Goal: Task Accomplishment & Management: Complete application form

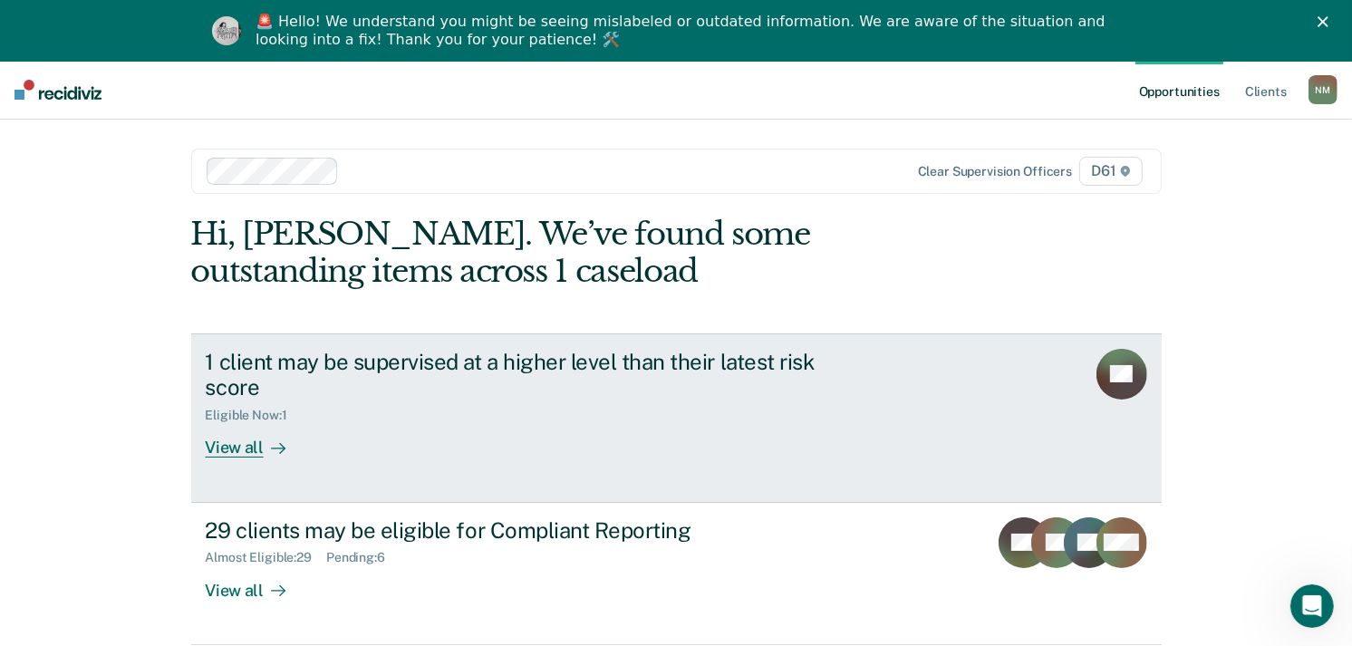
scroll to position [71, 0]
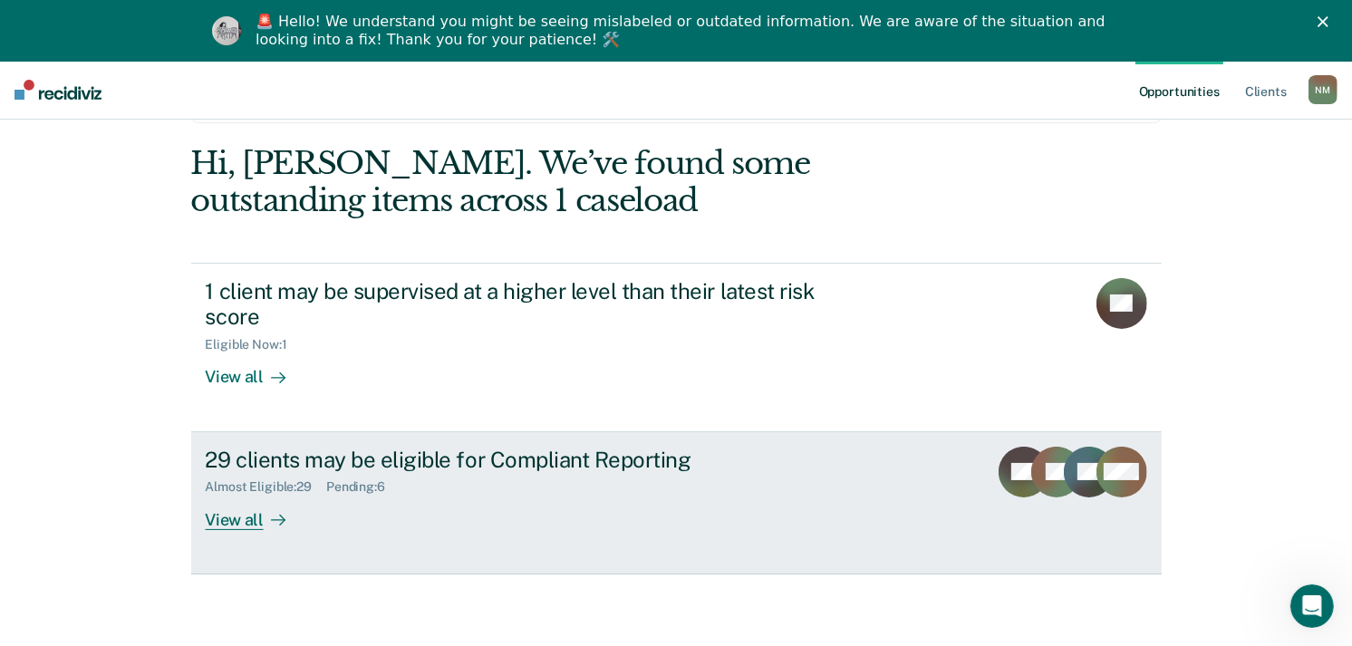
click at [546, 493] on div "Almost Eligible : 29 Pending : 6" at bounding box center [524, 483] width 636 height 23
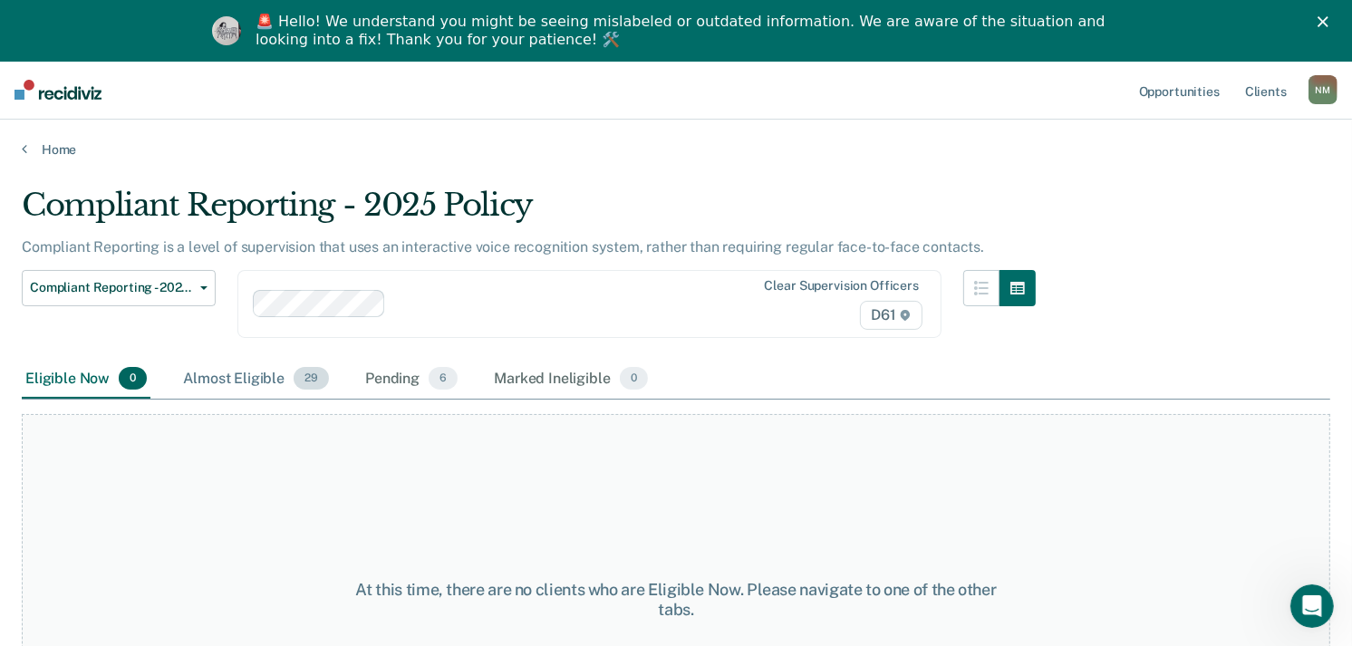
click at [245, 385] on div "Almost Eligible 29" at bounding box center [255, 380] width 153 height 40
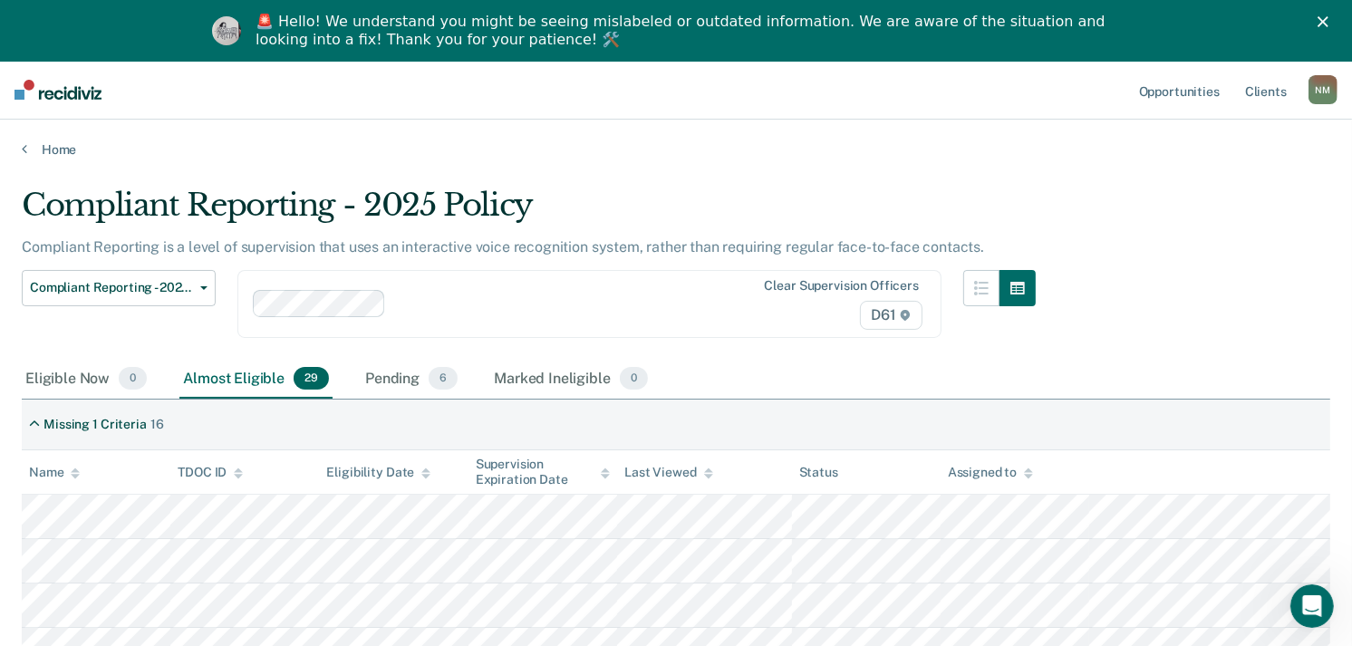
click at [73, 468] on icon at bounding box center [75, 470] width 9 height 5
click at [400, 382] on div "Pending 6" at bounding box center [412, 380] width 100 height 40
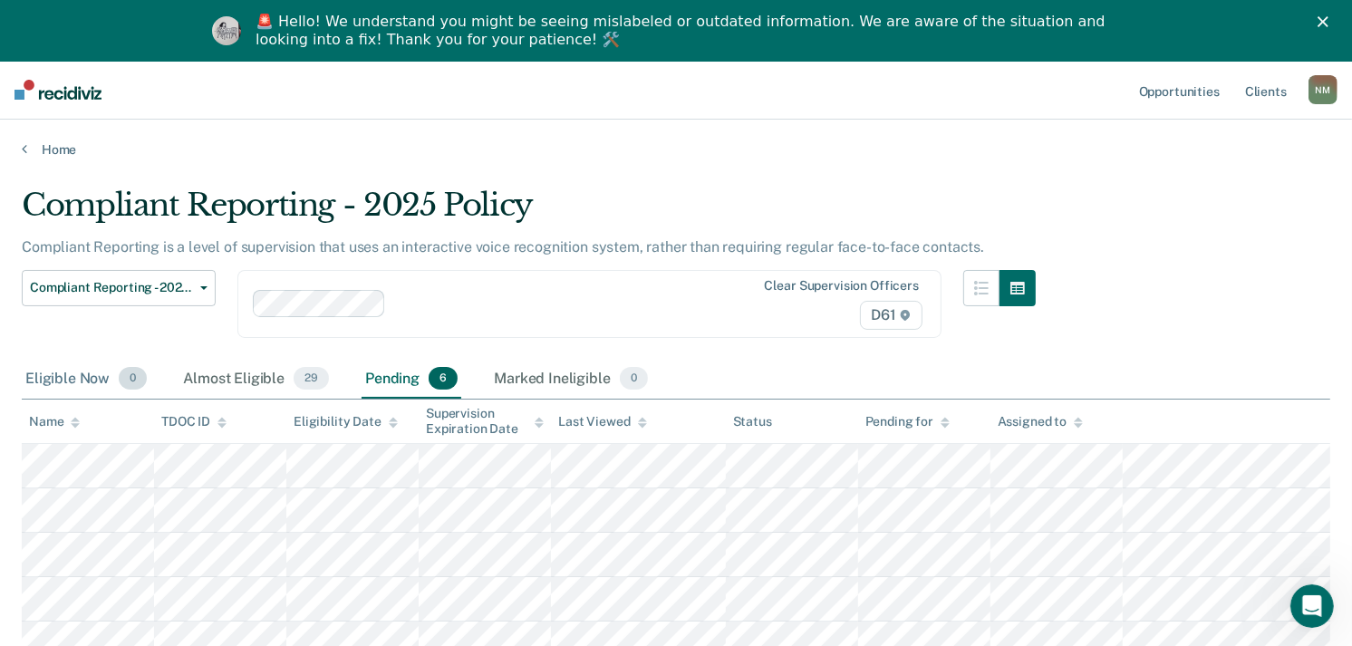
click at [84, 382] on div "Eligible Now 0" at bounding box center [86, 380] width 129 height 40
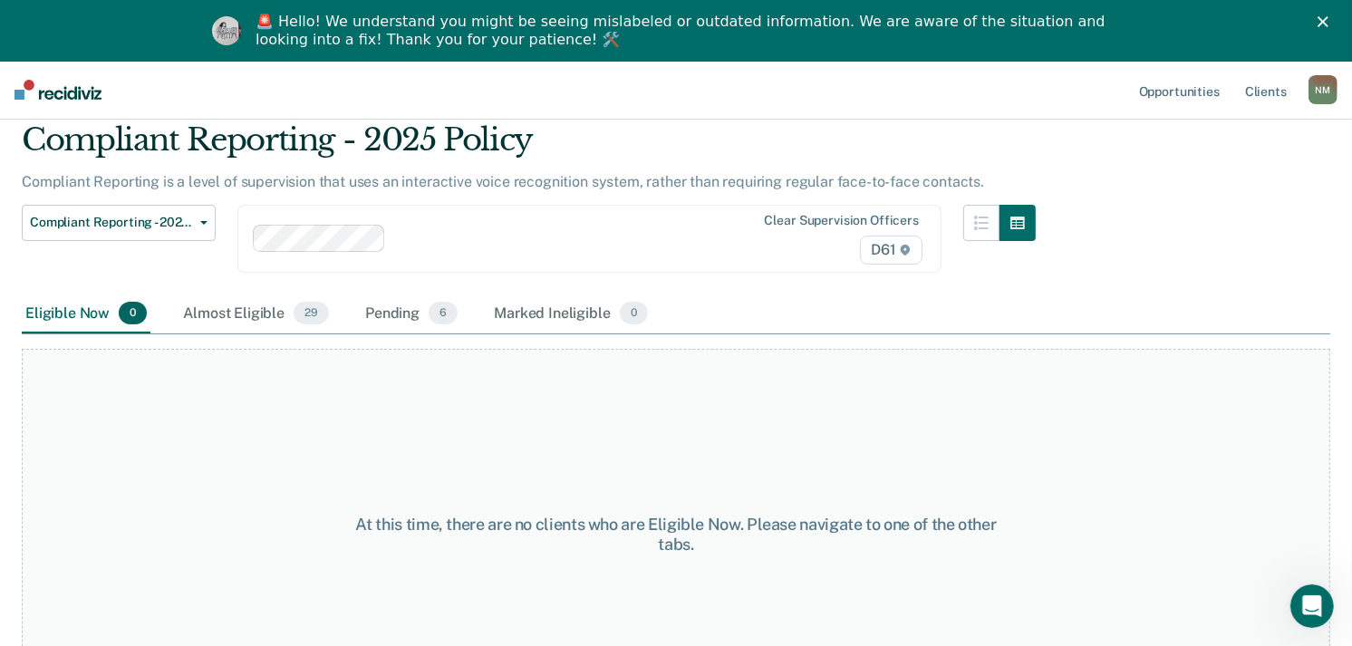
scroll to position [137, 0]
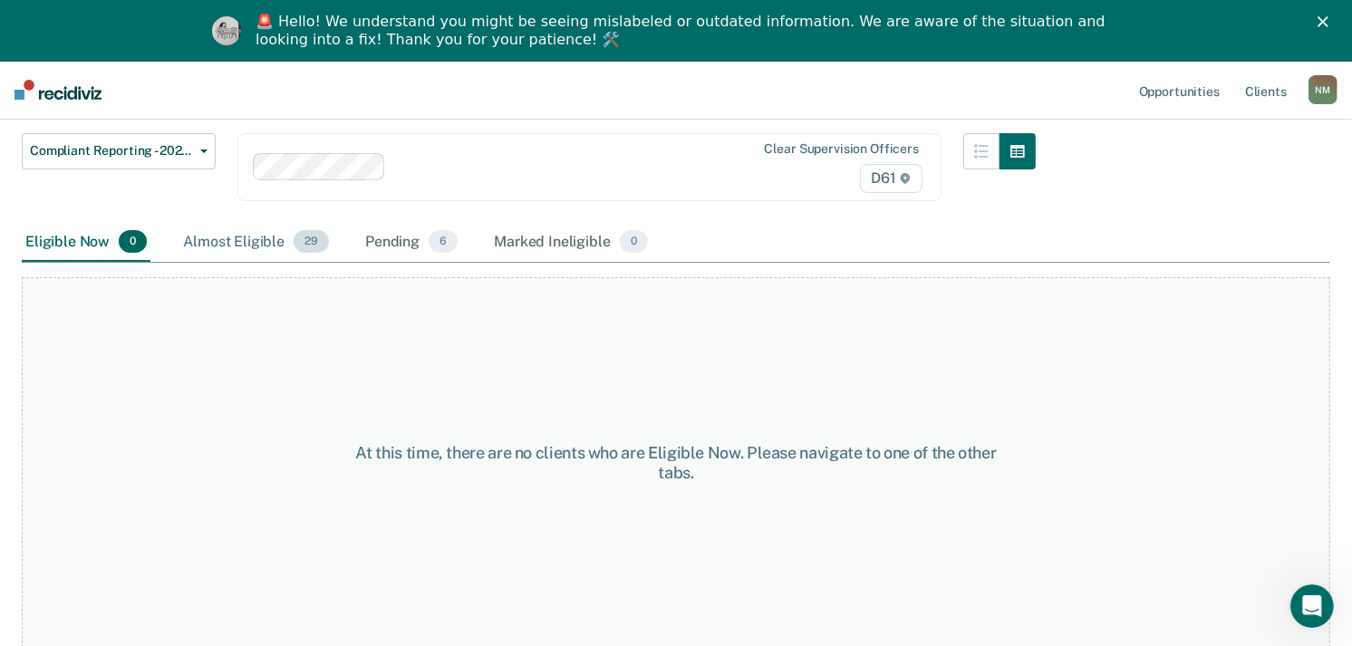
click at [278, 237] on div "Almost Eligible 29" at bounding box center [255, 243] width 153 height 40
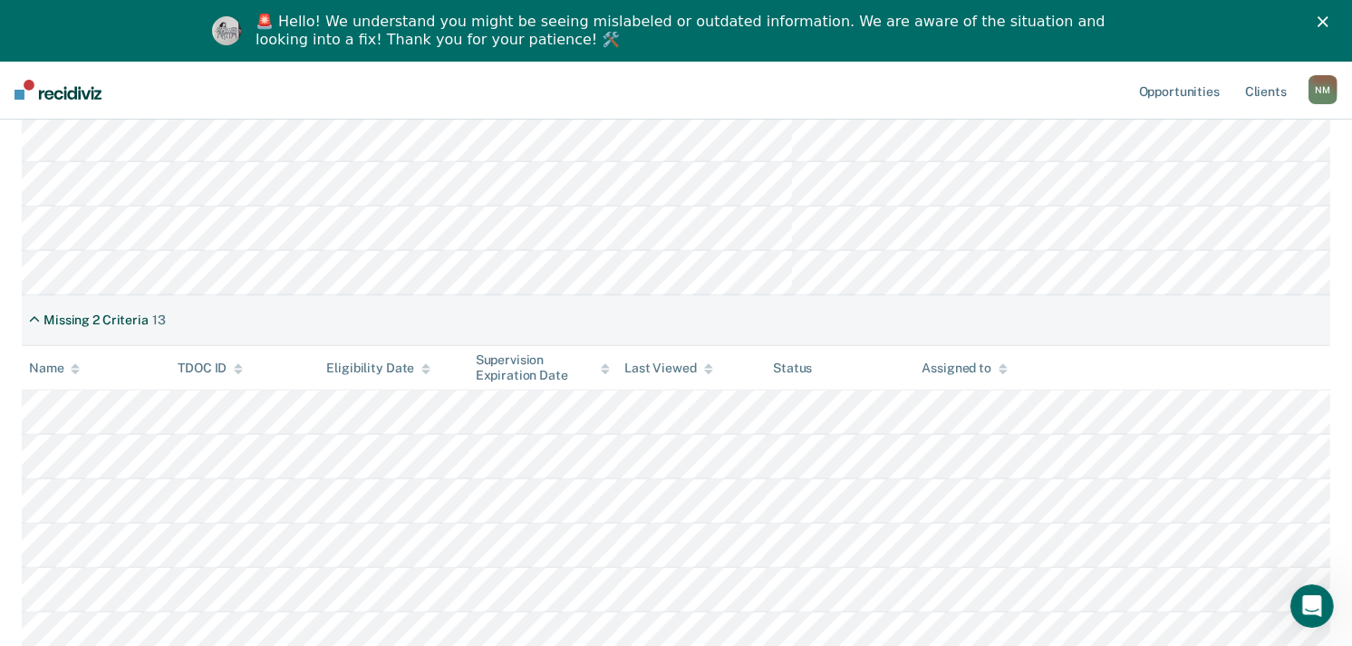
scroll to position [943, 0]
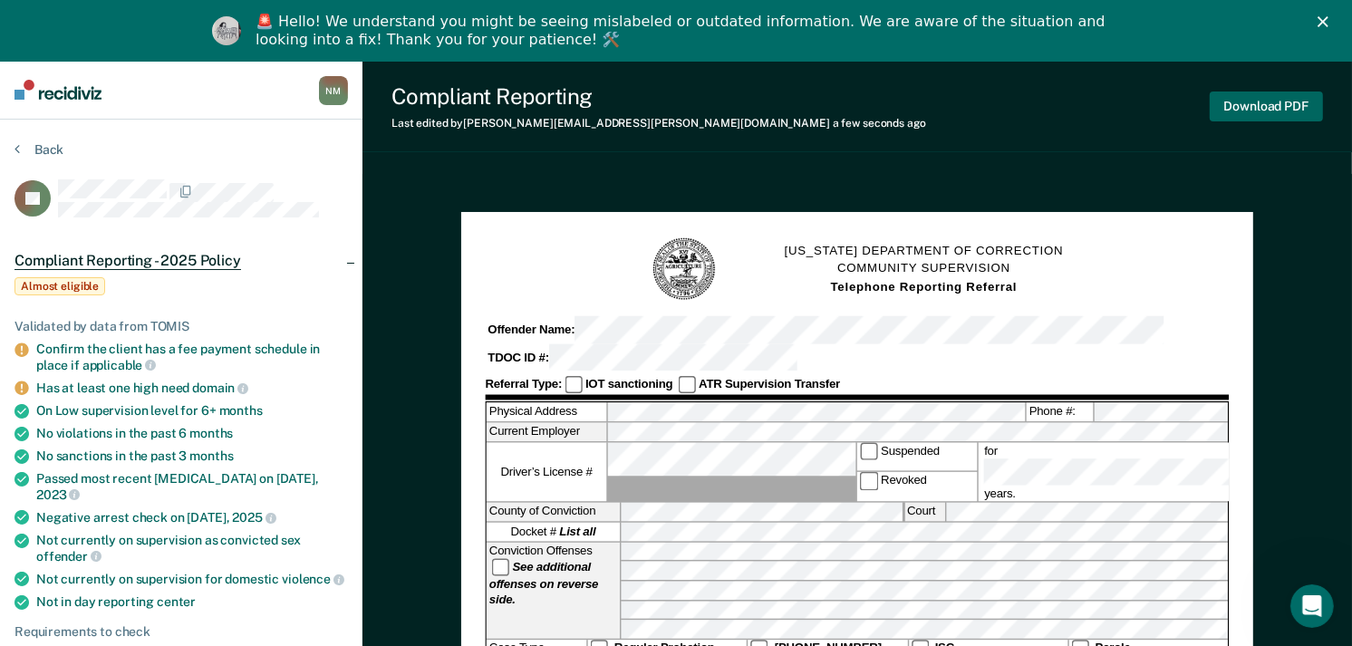
click at [1276, 102] on button "Download PDF" at bounding box center [1266, 107] width 113 height 30
